Goal: Task Accomplishment & Management: Complete application form

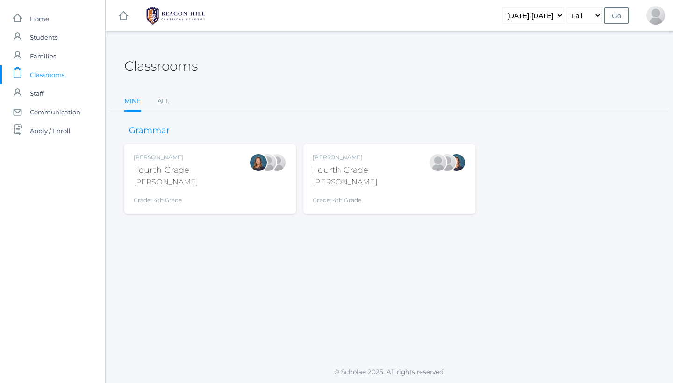
click at [360, 178] on div "Chaffin" at bounding box center [345, 182] width 65 height 11
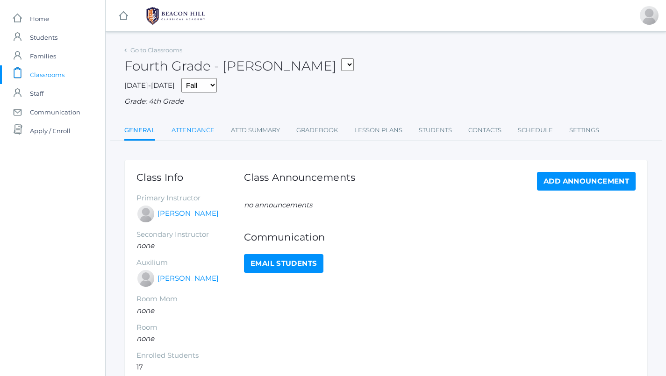
click at [207, 122] on link "Attendance" at bounding box center [193, 130] width 43 height 19
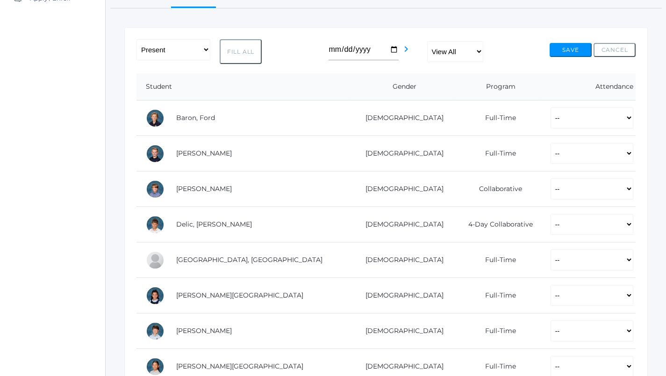
scroll to position [154, 0]
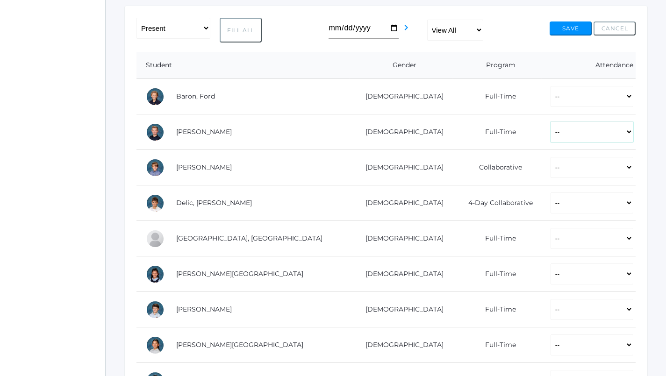
select select "P"
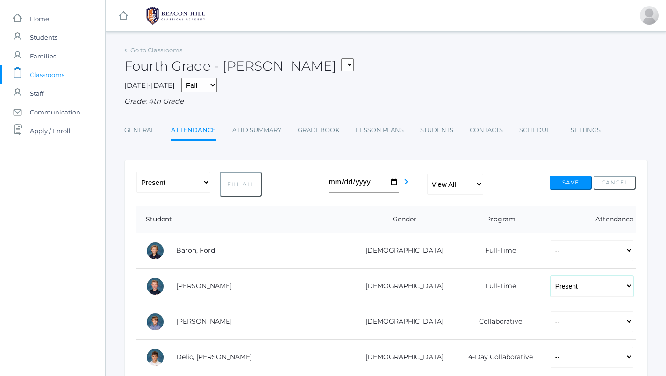
scroll to position [0, 0]
click at [418, 59] on div "Fourth Grade - [PERSON_NAME] 04LA - Fourth Grade [PERSON_NAME] 04LA - Fourth Gr…" at bounding box center [386, 60] width 524 height 35
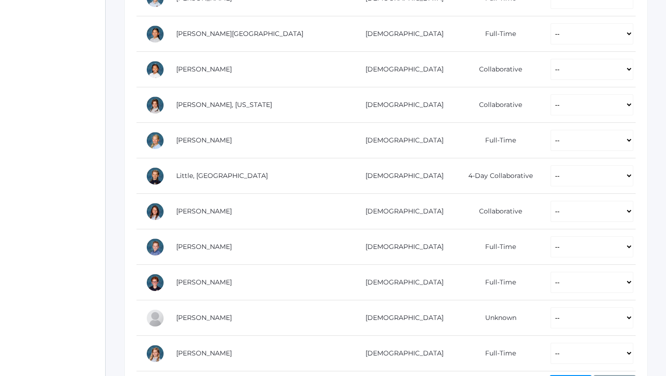
scroll to position [417, 0]
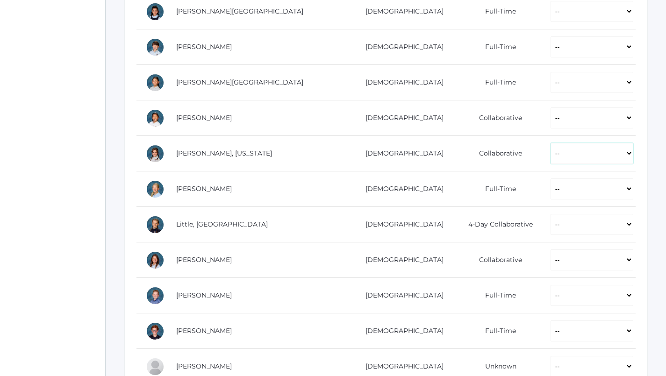
select select "P"
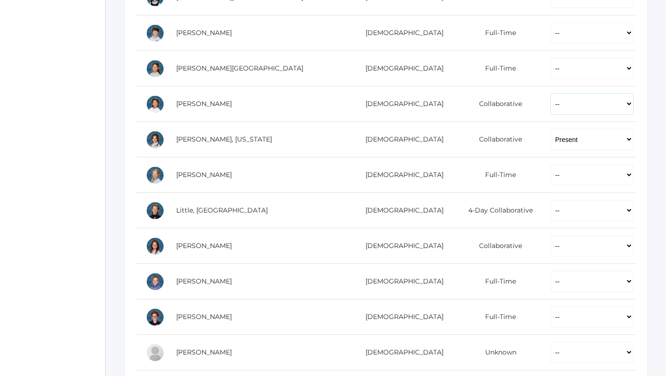
select select "P"
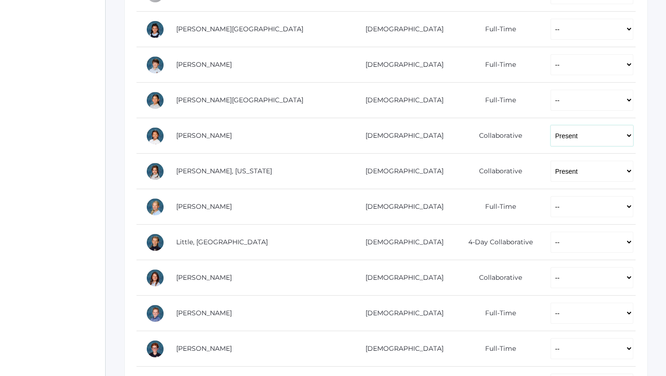
scroll to position [397, 0]
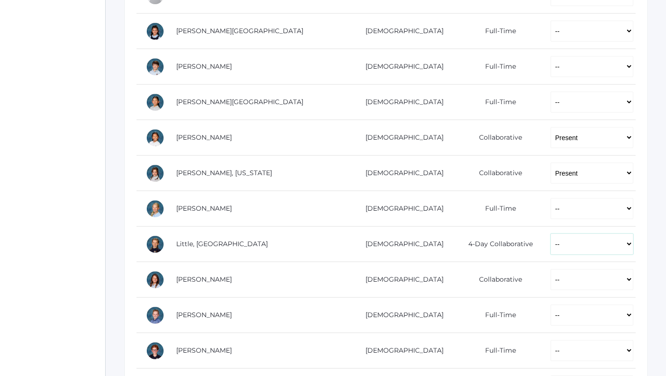
select select "P"
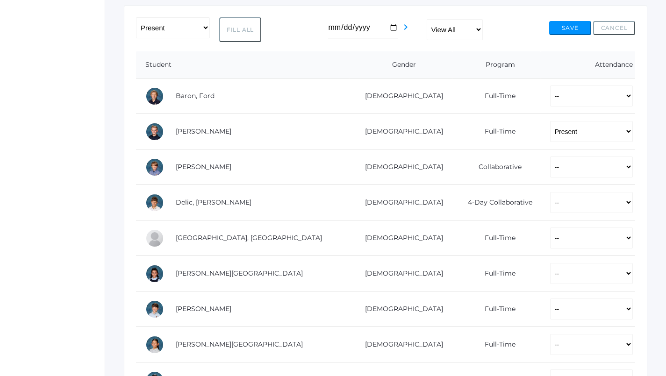
scroll to position [149, 0]
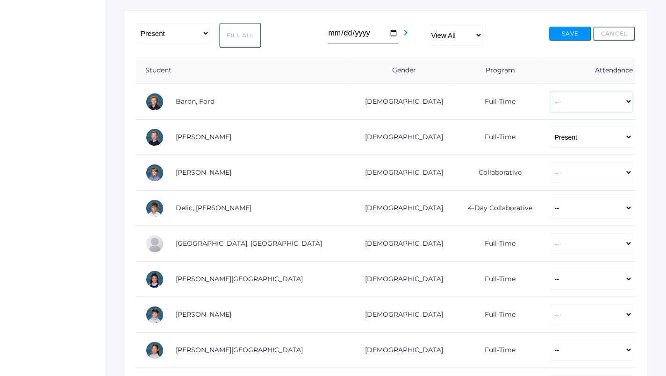
select select "P"
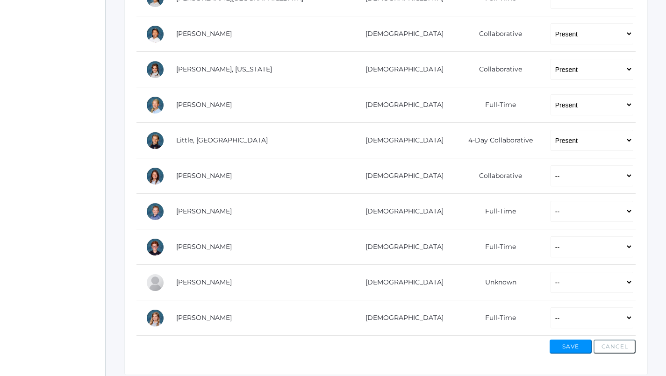
scroll to position [521, 0]
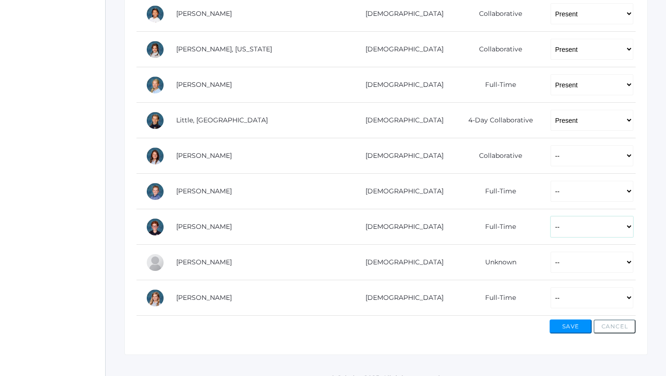
select select "AE"
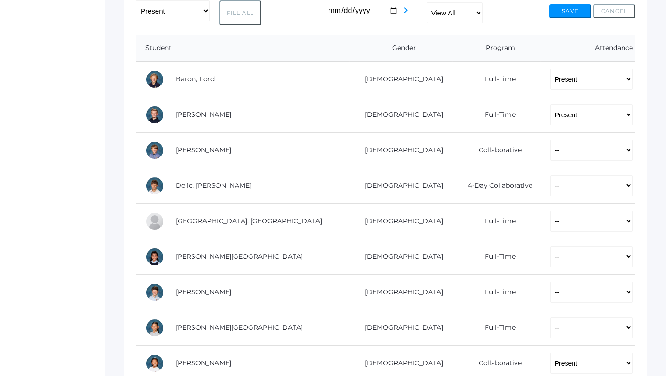
scroll to position [159, 0]
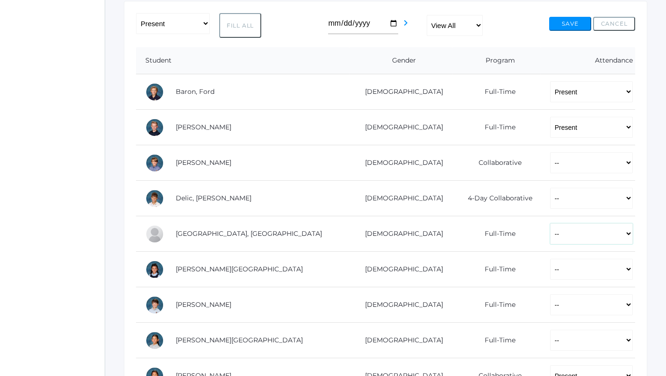
select select "P"
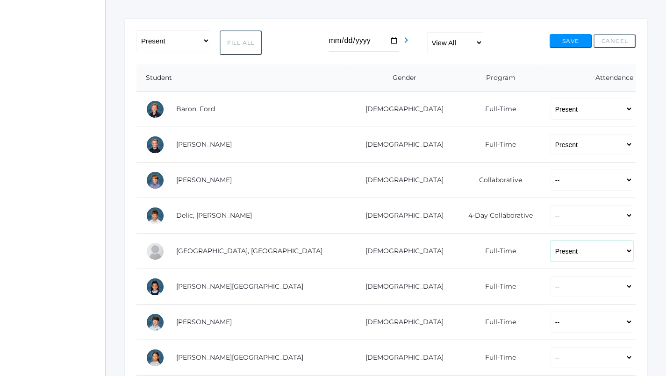
scroll to position [163, 0]
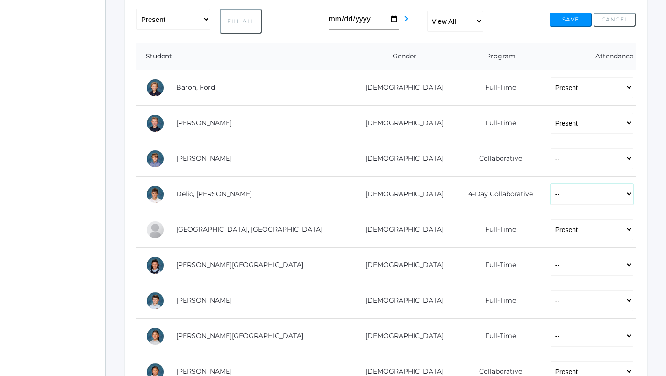
select select "P"
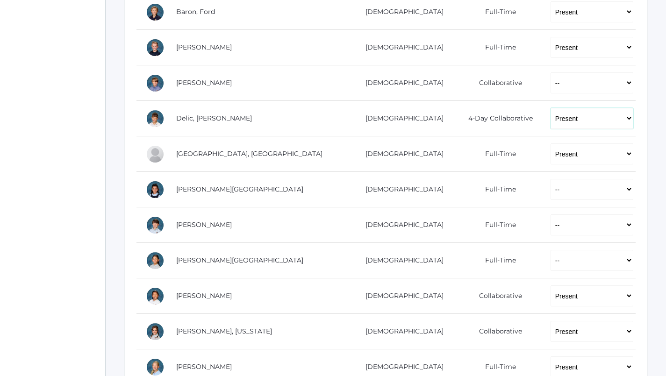
scroll to position [244, 0]
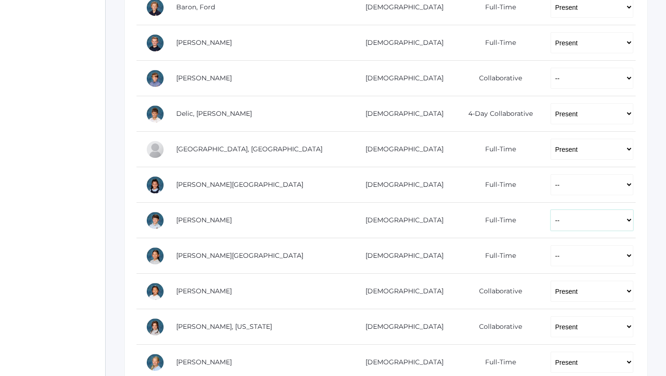
select select "P"
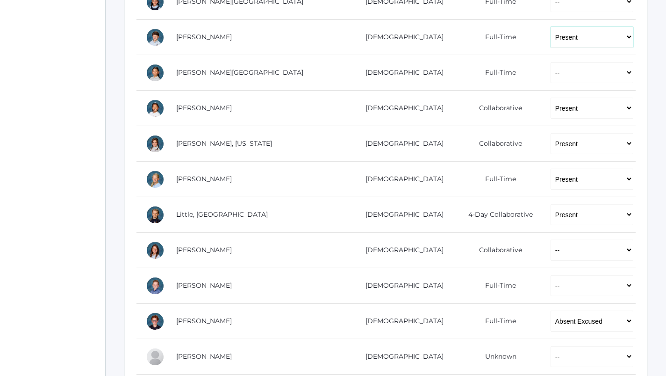
scroll to position [436, 0]
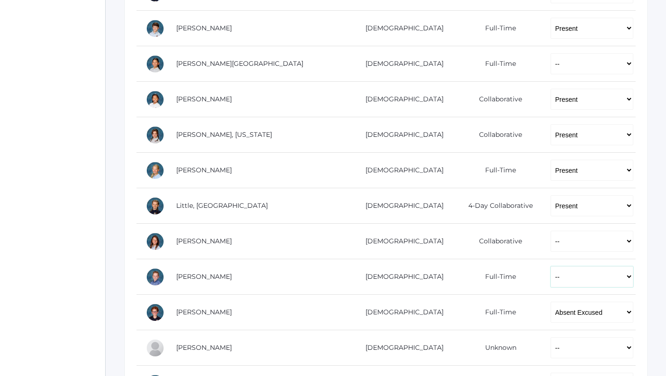
select select "P"
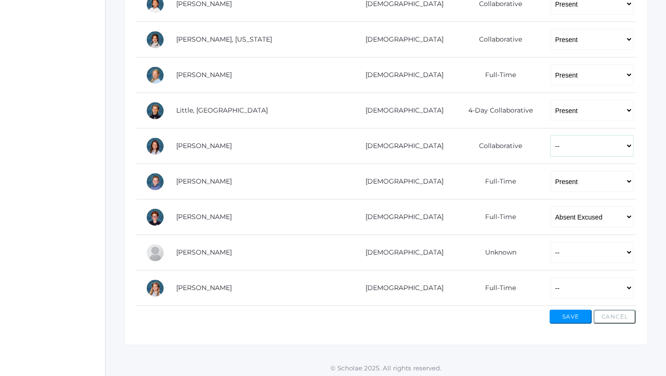
scroll to position [531, 0]
select select "P"
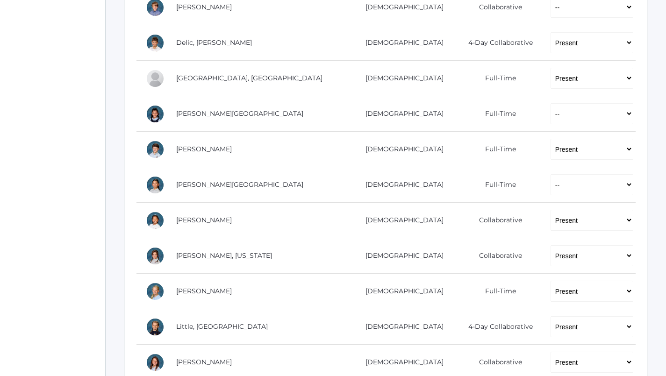
scroll to position [348, 0]
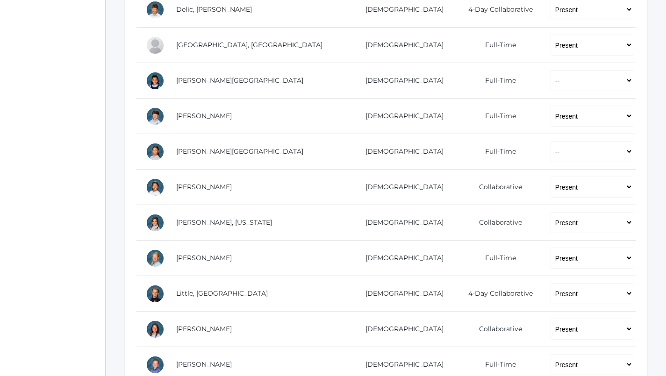
click at [569, 162] on td "-- Present Present-At-Home Tardy Excused Tardy Unexcused Absent Excused Absent …" at bounding box center [588, 152] width 94 height 36
select select "P"
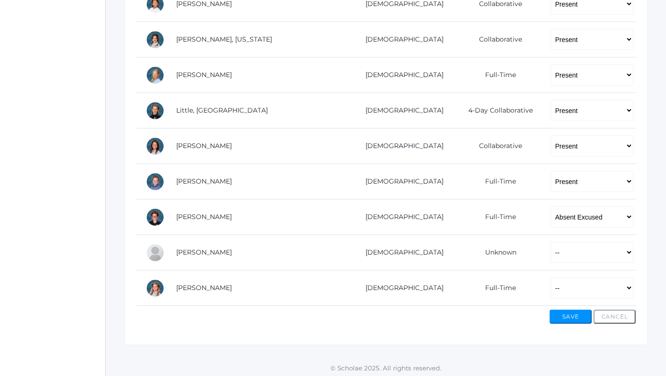
scroll to position [531, 0]
select select "P"
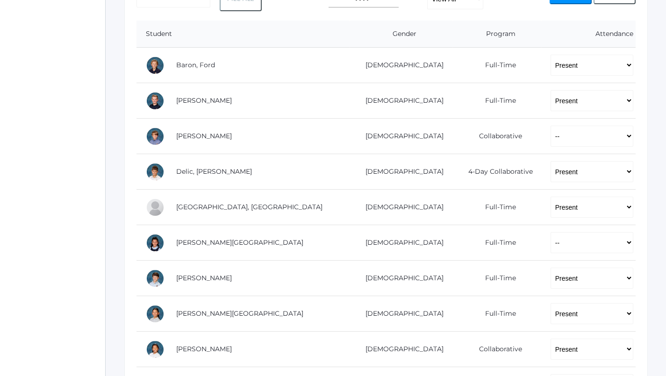
scroll to position [174, 0]
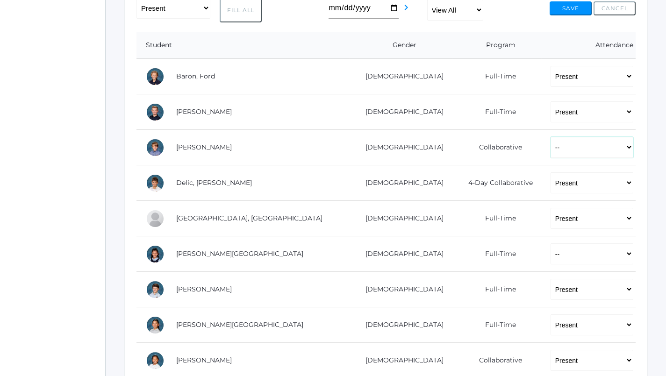
select select "P"
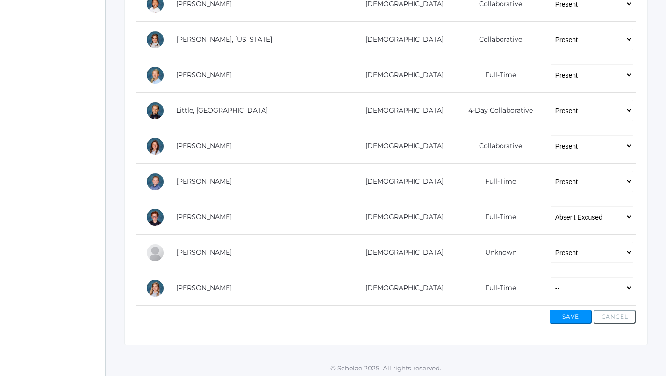
scroll to position [531, 0]
select select "P"
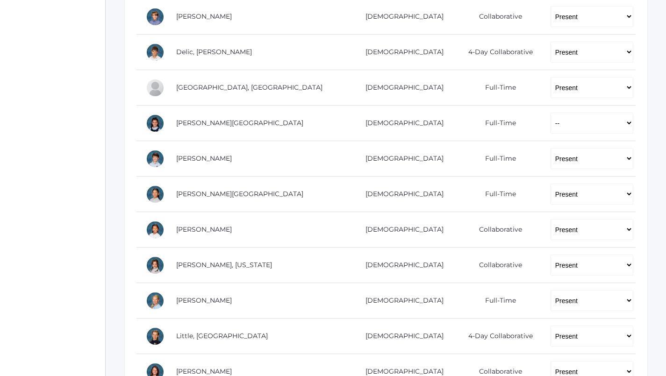
scroll to position [296, 0]
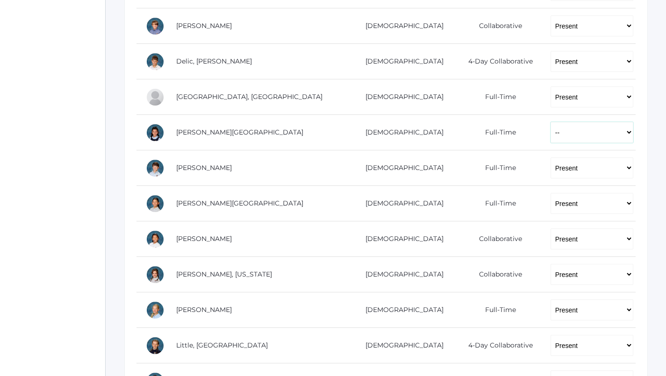
select select "P"
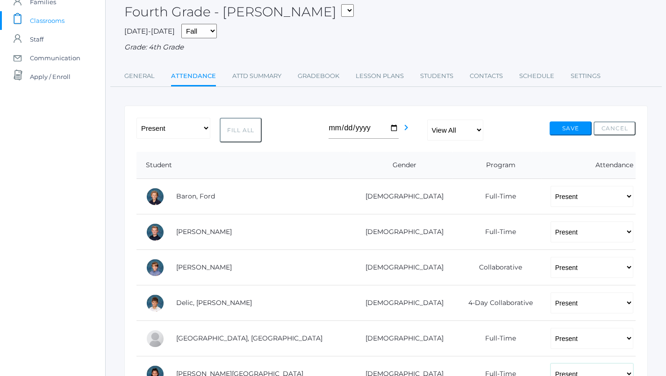
scroll to position [53, 0]
click at [568, 126] on button "Save" at bounding box center [570, 129] width 42 height 14
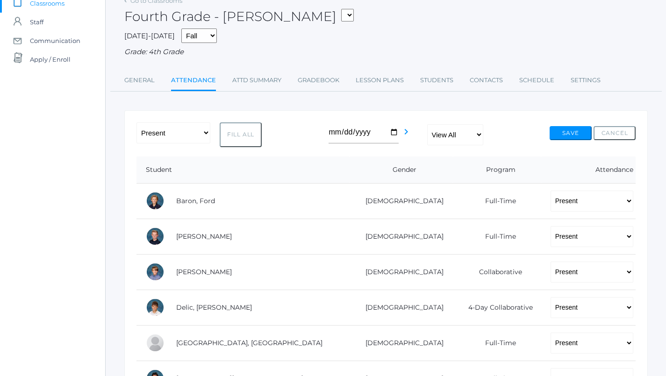
scroll to position [73, 0]
